Goal: Transaction & Acquisition: Purchase product/service

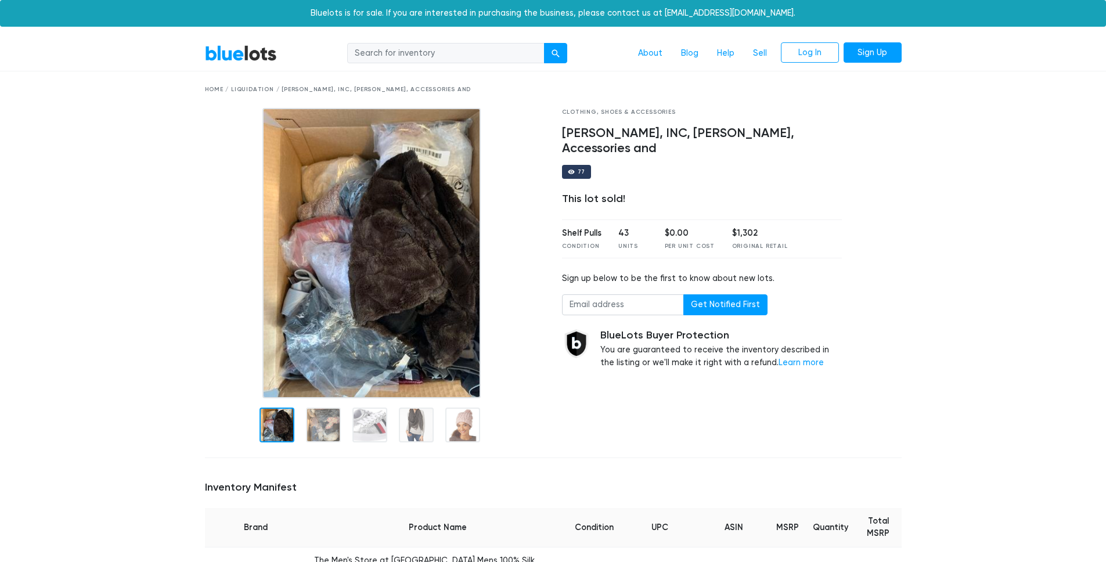
click at [253, 89] on div "Home / Liquidation / Bloomingdale's, Calvin Klein, INC, Marcus Adler, Accessori…" at bounding box center [553, 89] width 697 height 9
click at [239, 55] on link "BlueLots" at bounding box center [241, 53] width 72 height 17
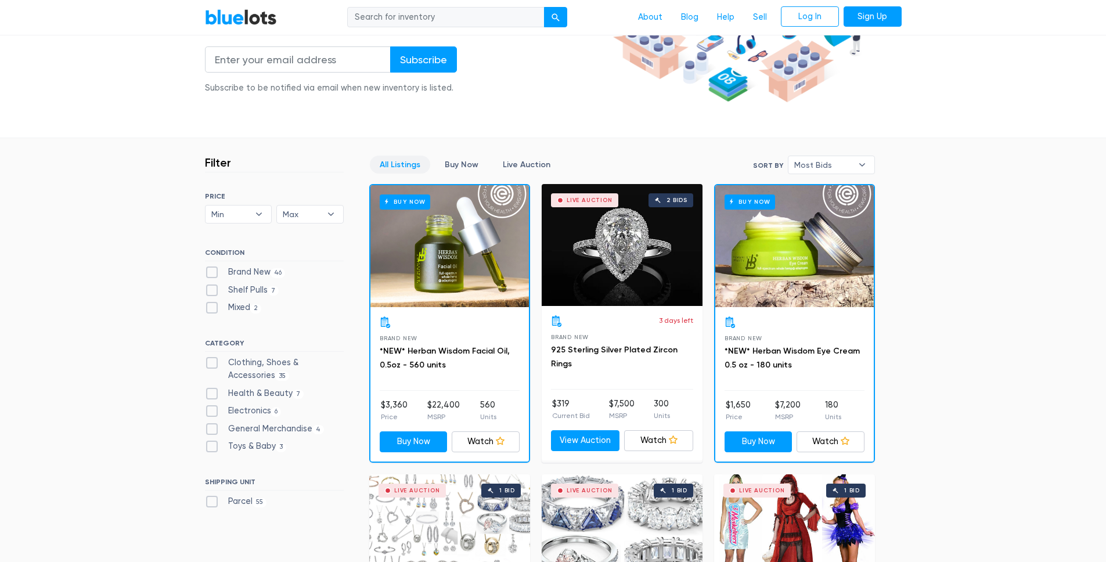
scroll to position [207, 0]
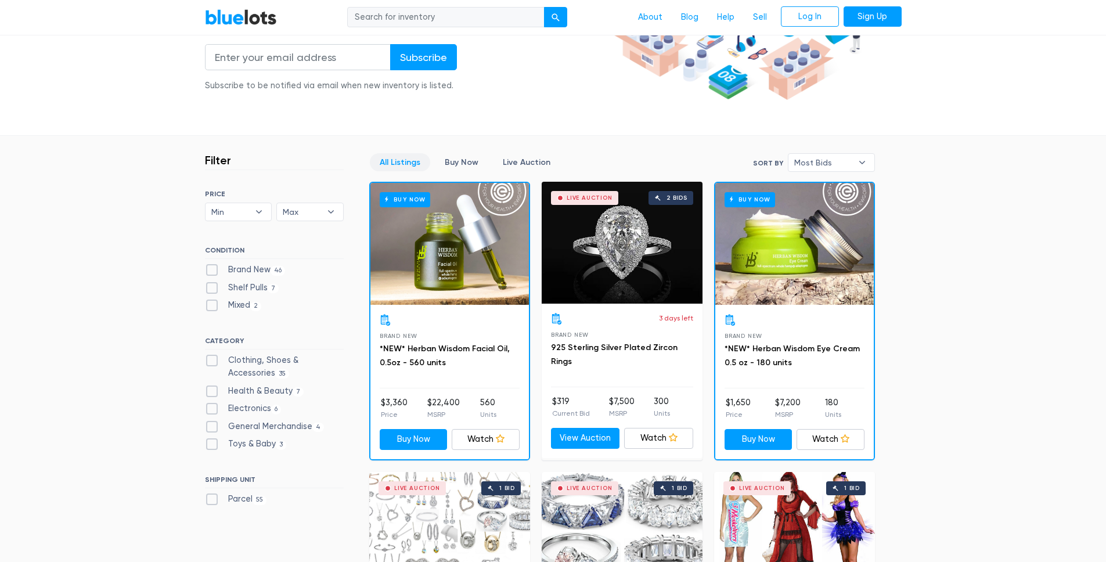
click at [208, 360] on label "Clothing, Shoes & Accessories 35" at bounding box center [274, 366] width 139 height 25
click at [208, 360] on Accessories"] "Clothing, Shoes & Accessories 35" at bounding box center [209, 358] width 8 height 8
checkbox Accessories"] "true"
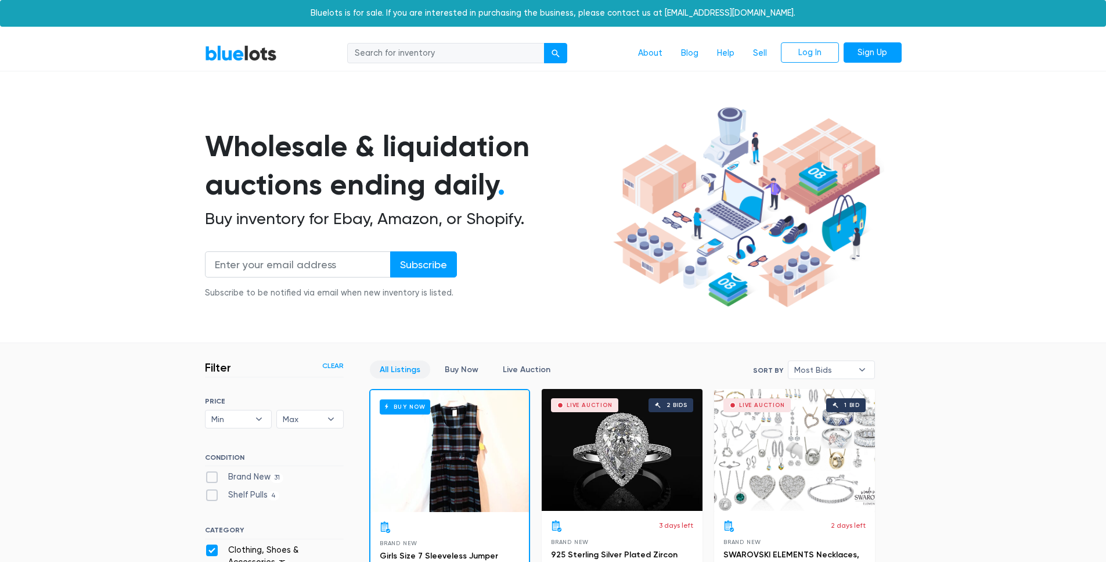
scroll to position [312, 0]
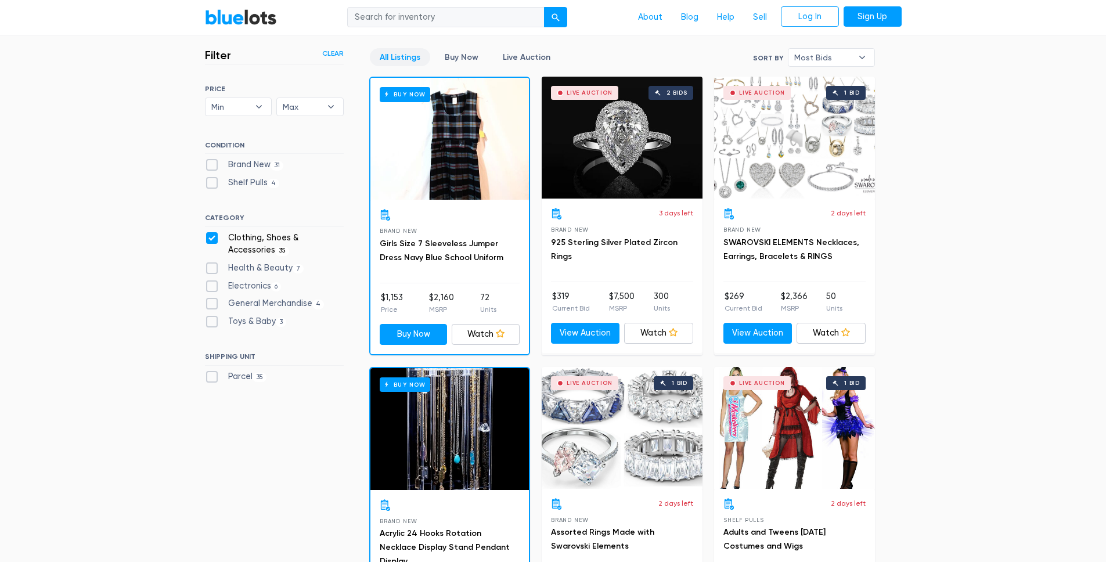
click at [211, 167] on label "Brand New 31" at bounding box center [244, 164] width 79 height 13
click at [211, 166] on New"] "Brand New 31" at bounding box center [209, 162] width 8 height 8
checkbox New"] "true"
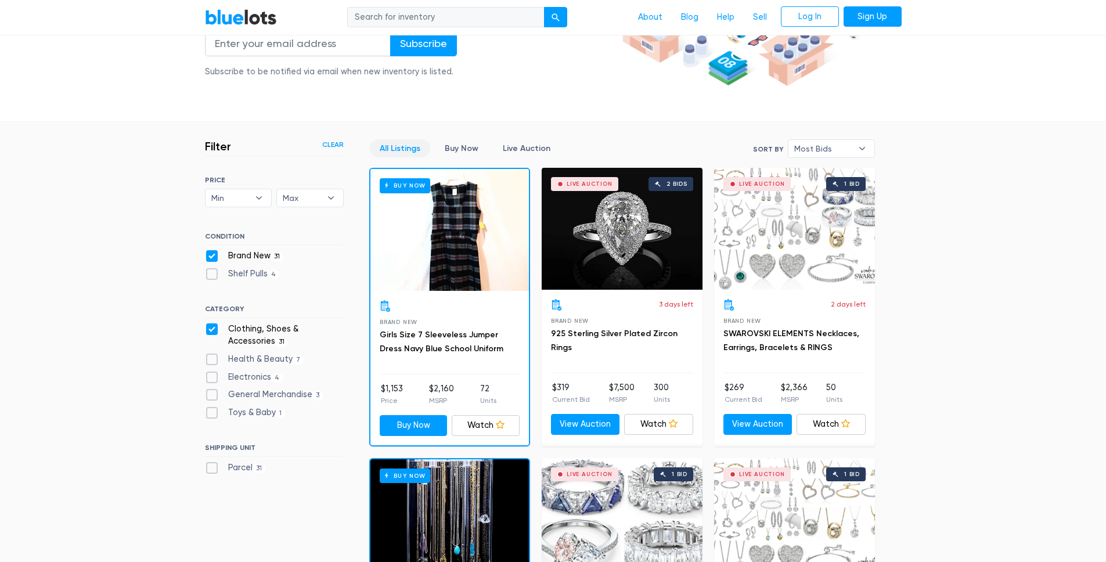
scroll to position [209, 0]
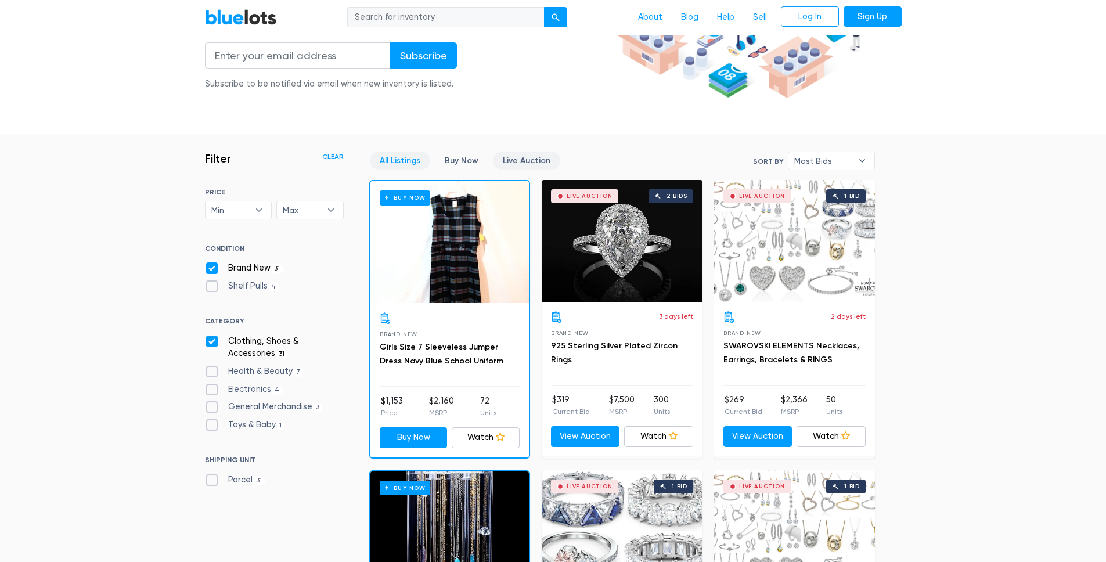
click at [525, 156] on link "Live Auction" at bounding box center [526, 161] width 67 height 18
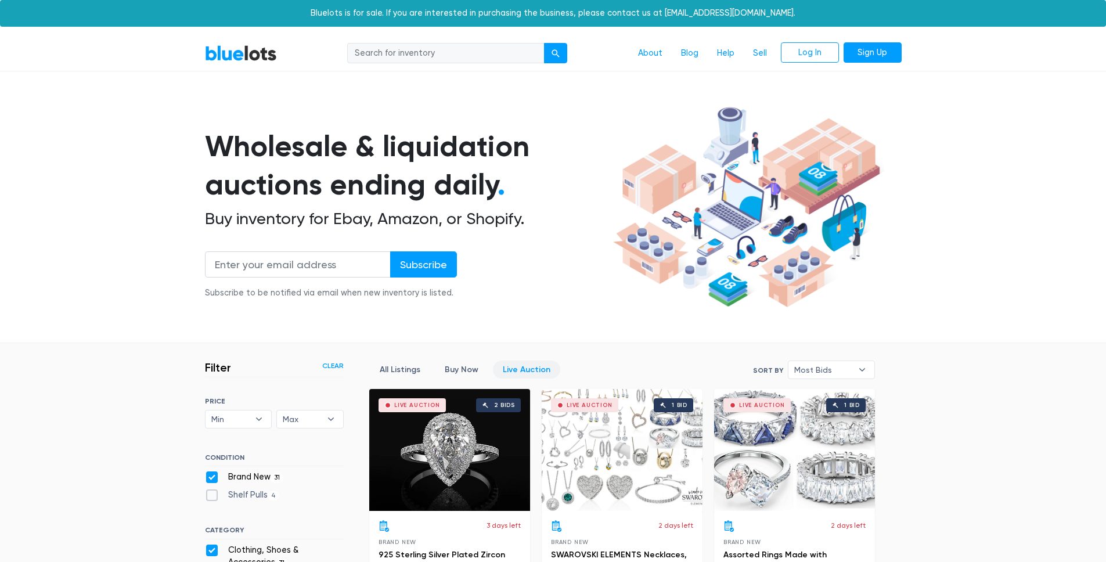
click at [453, 367] on link "Buy Now" at bounding box center [461, 370] width 53 height 18
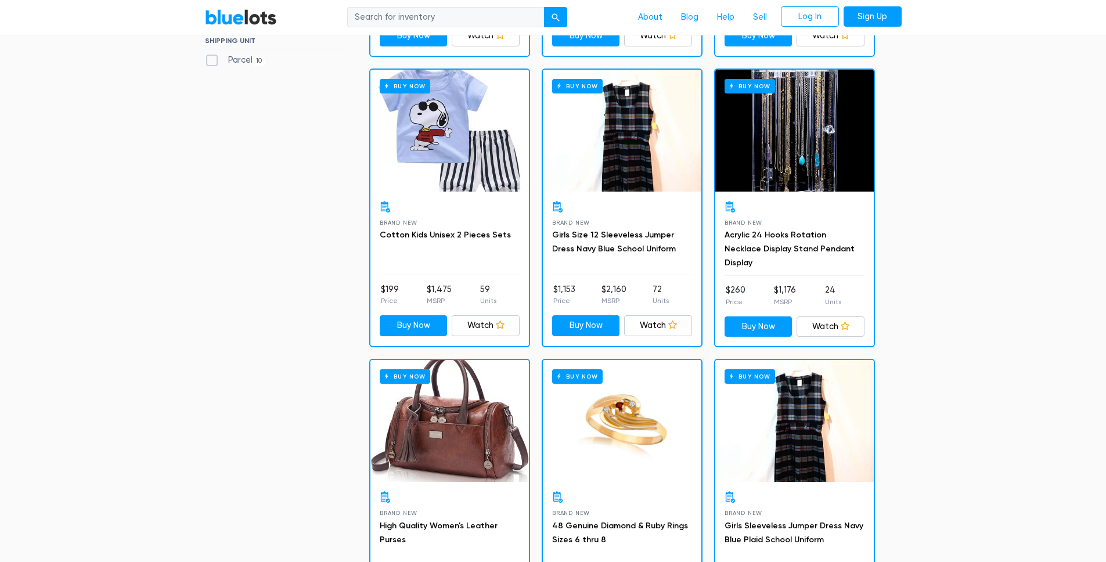
scroll to position [933, 0]
